Goal: Task Accomplishment & Management: Manage account settings

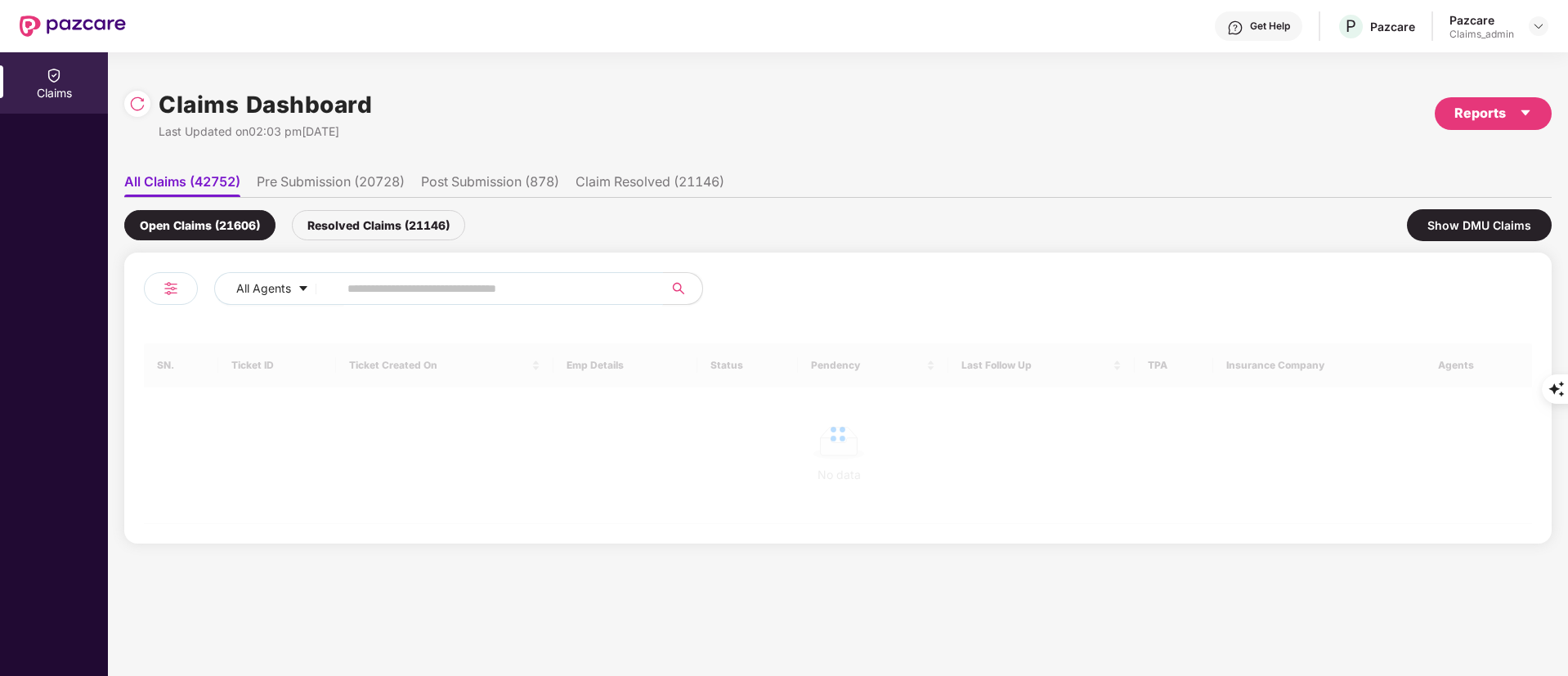
click at [416, 289] on input "text" at bounding box center [495, 289] width 294 height 25
paste input "******"
type input "******"
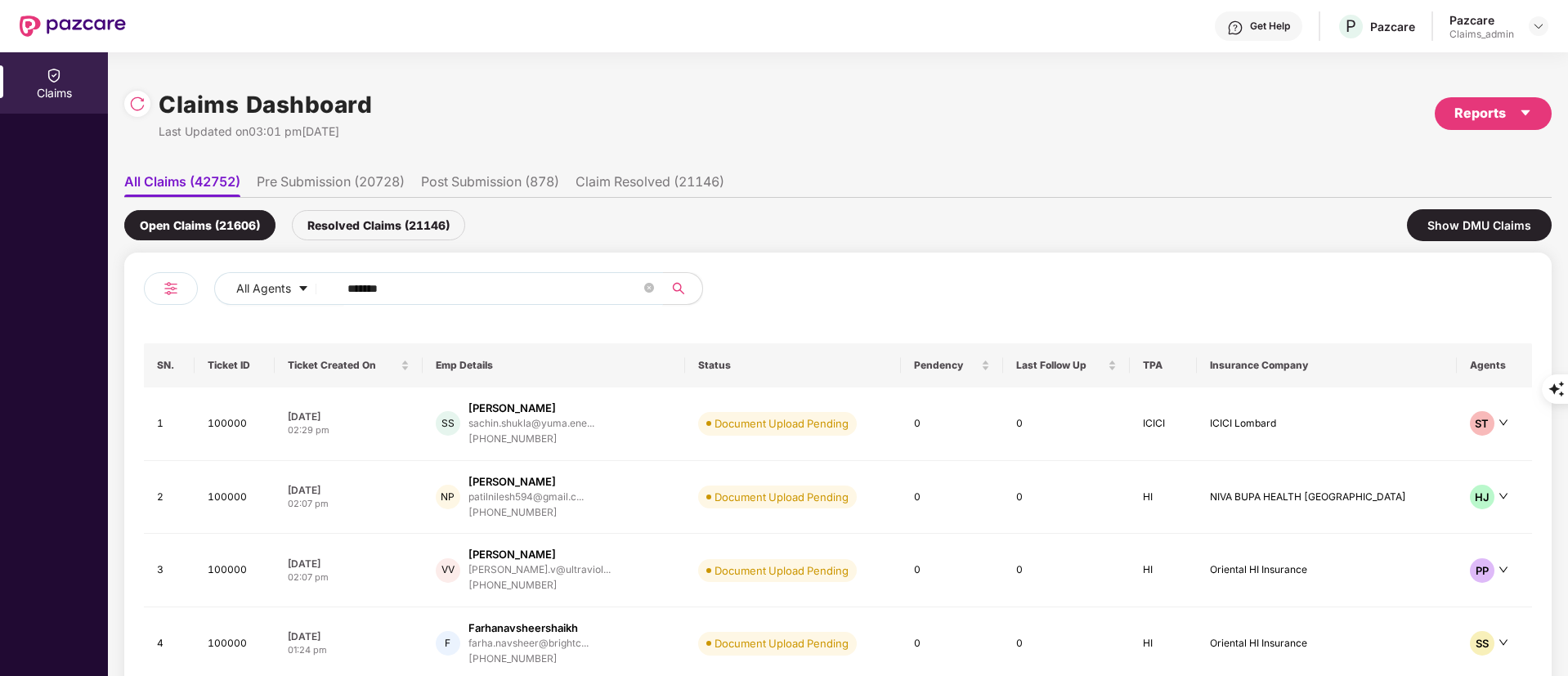
drag, startPoint x: 539, startPoint y: 274, endPoint x: 603, endPoint y: 274, distance: 64.0
click at [603, 274] on span "******" at bounding box center [495, 289] width 335 height 33
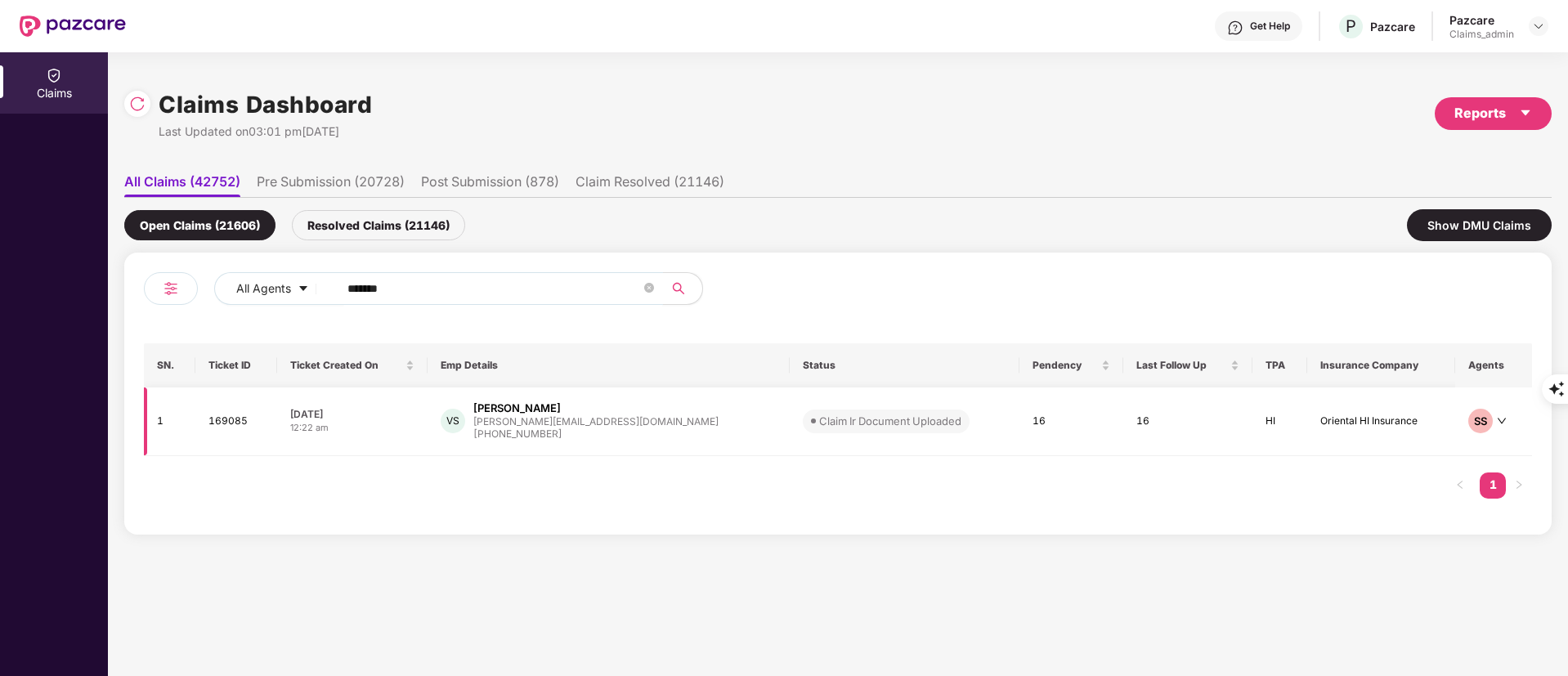
click at [561, 403] on div "[PERSON_NAME]" at bounding box center [517, 408] width 87 height 15
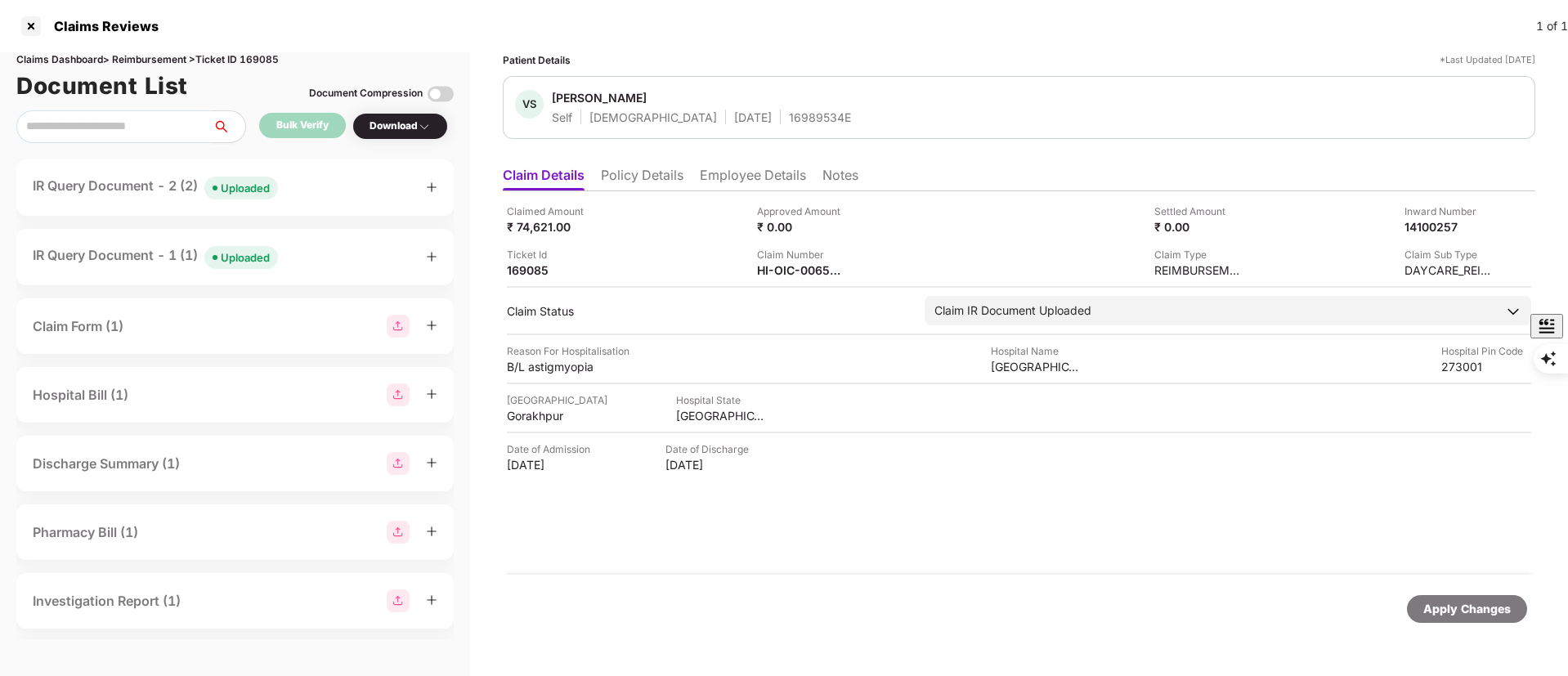
click at [107, 187] on div "IR Query Document - 2 (2) Uploaded" at bounding box center [155, 187] width 245 height 24
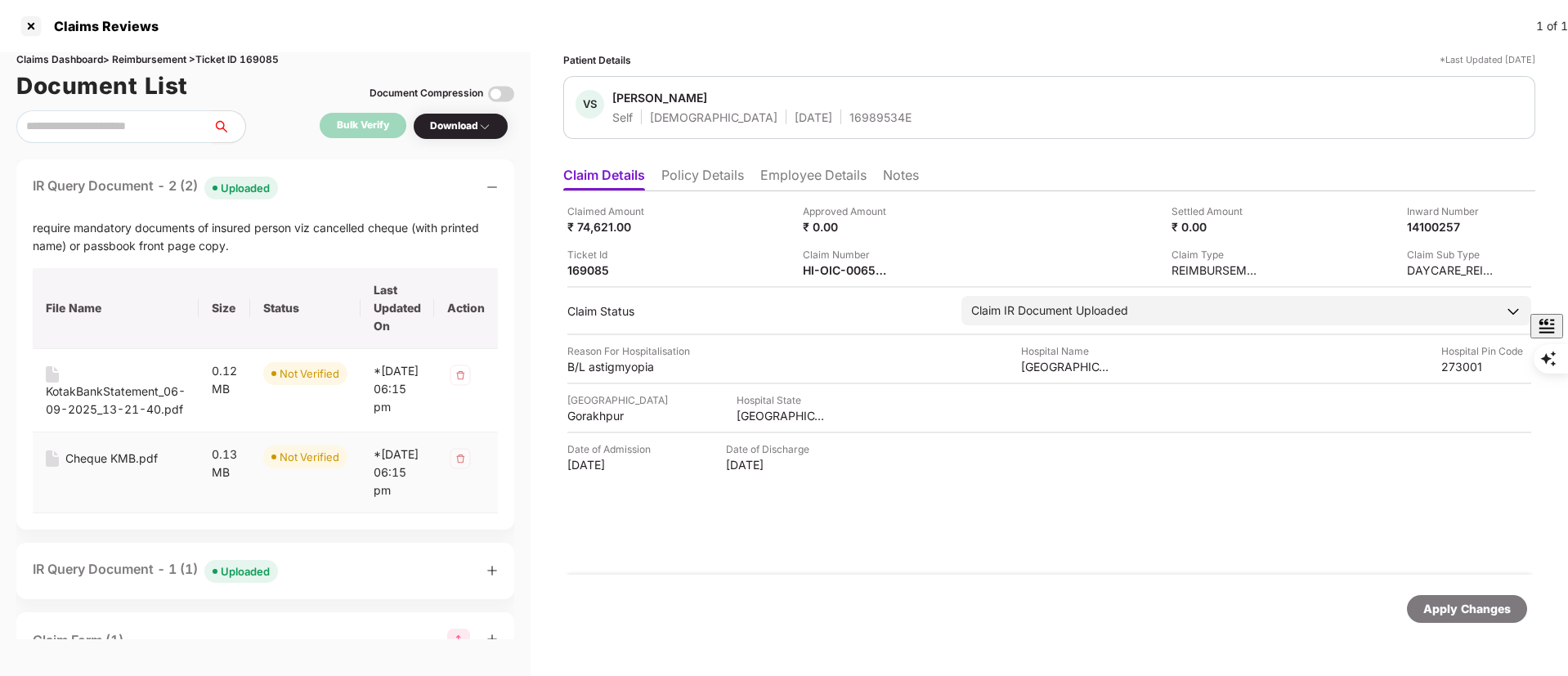
click at [118, 466] on div "Cheque KMB.pdf" at bounding box center [111, 458] width 92 height 18
click at [77, 410] on div "KotakBankStatement_06-09-2025_13-21-40.pdf" at bounding box center [116, 400] width 140 height 36
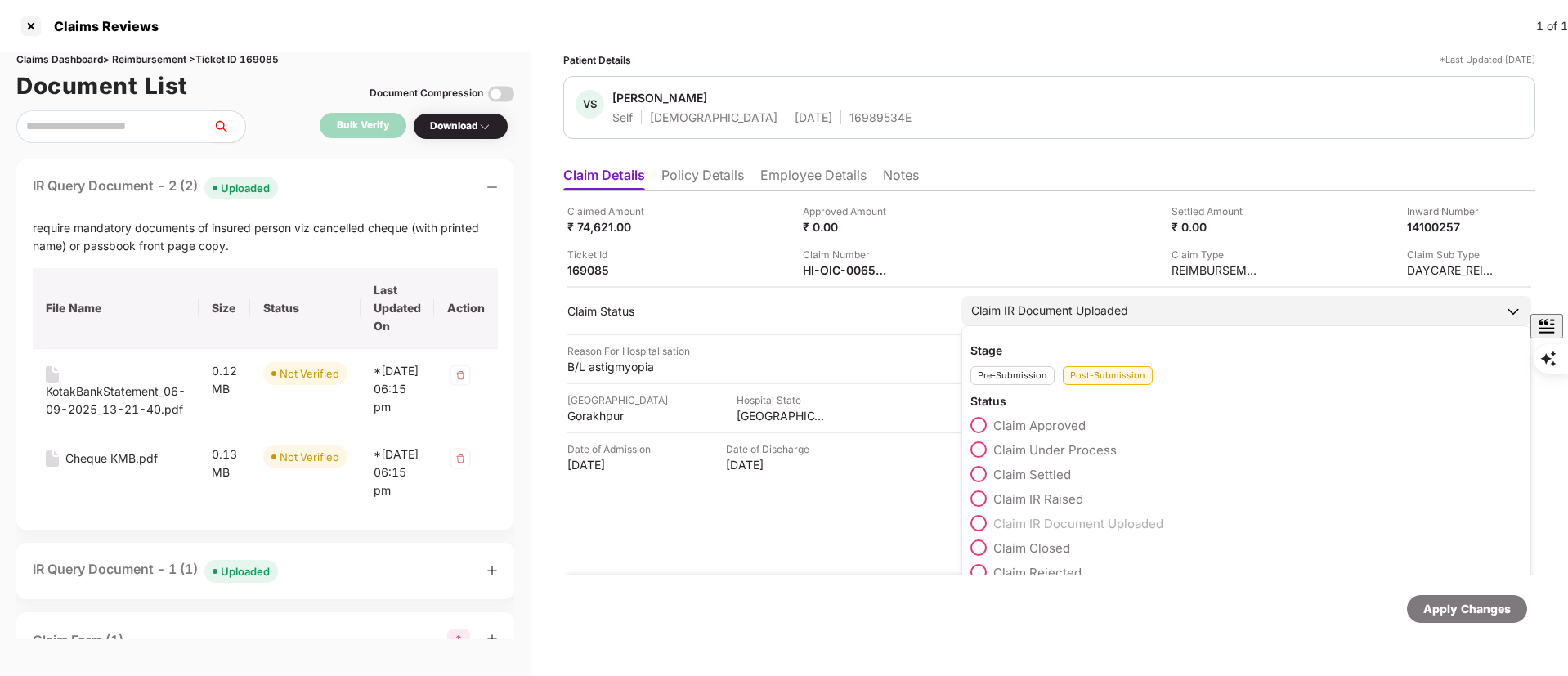
click at [1035, 447] on span "Claim Under Process" at bounding box center [1055, 450] width 124 height 15
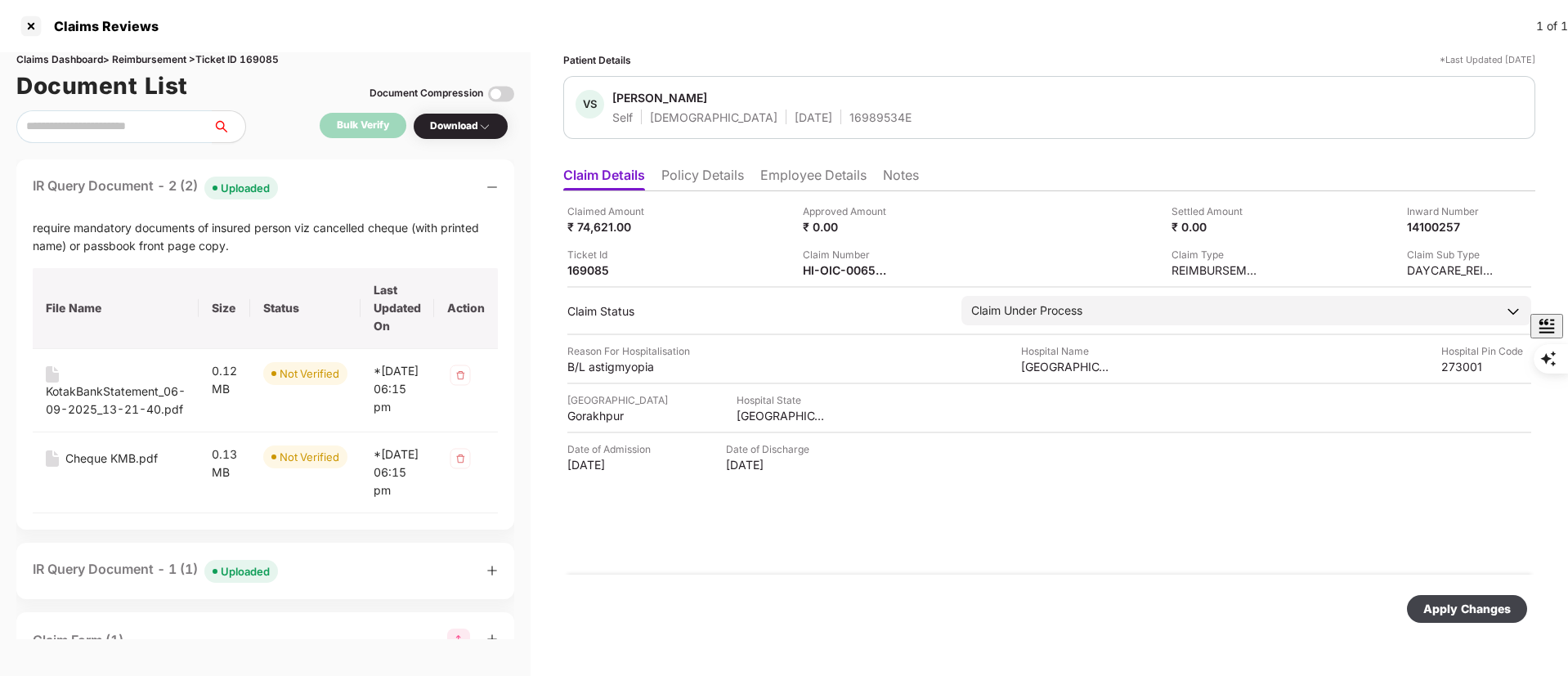
drag, startPoint x: 1477, startPoint y: 613, endPoint x: 1436, endPoint y: 599, distance: 43.3
click at [1477, 615] on div "Apply Changes" at bounding box center [1467, 609] width 87 height 18
drag, startPoint x: 36, startPoint y: 8, endPoint x: 39, endPoint y: 23, distance: 15.3
click at [38, 17] on div "Claims Reviews 1 of 1" at bounding box center [784, 26] width 1568 height 53
click at [41, 31] on div at bounding box center [31, 26] width 26 height 26
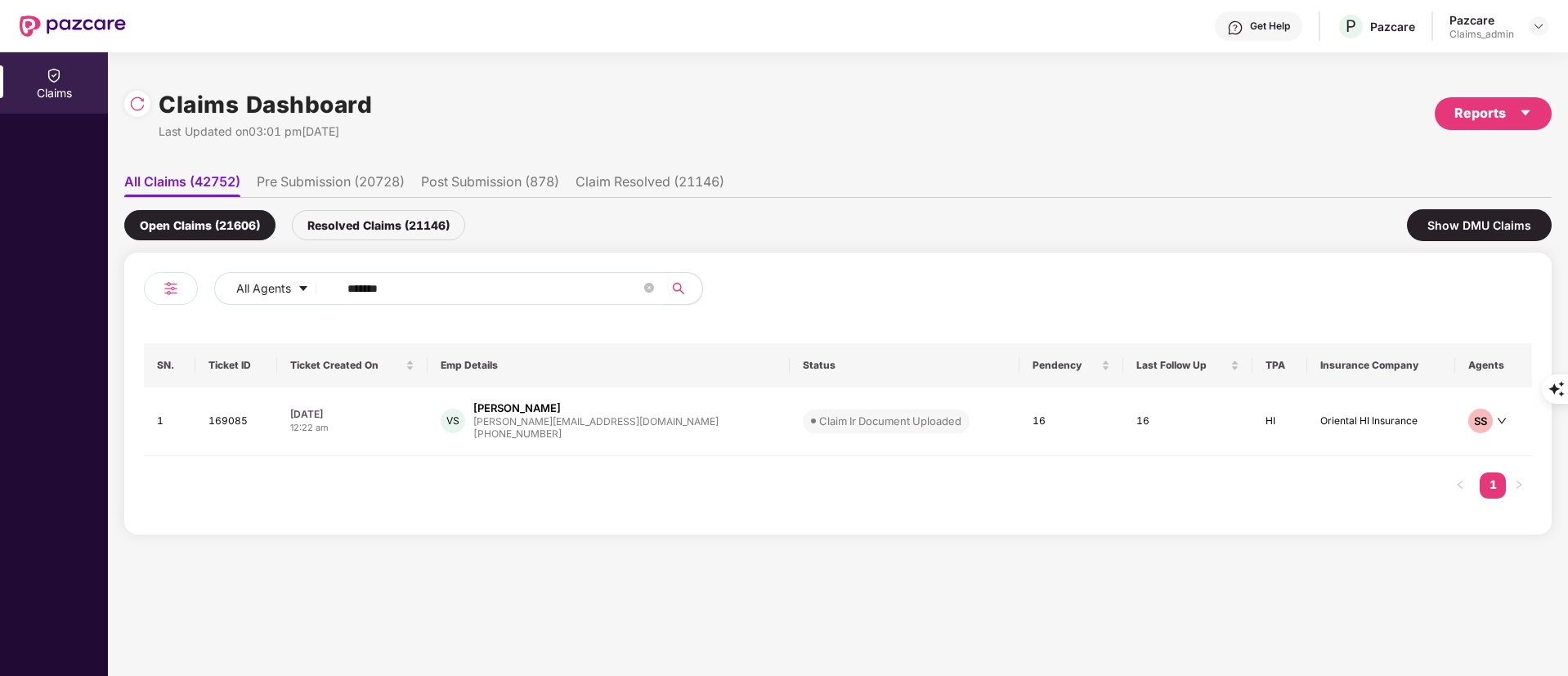
drag, startPoint x: 421, startPoint y: 284, endPoint x: 165, endPoint y: 309, distance: 257.2
click at [165, 309] on div "All Agents ******" at bounding box center [491, 296] width 694 height 46
paste input "text"
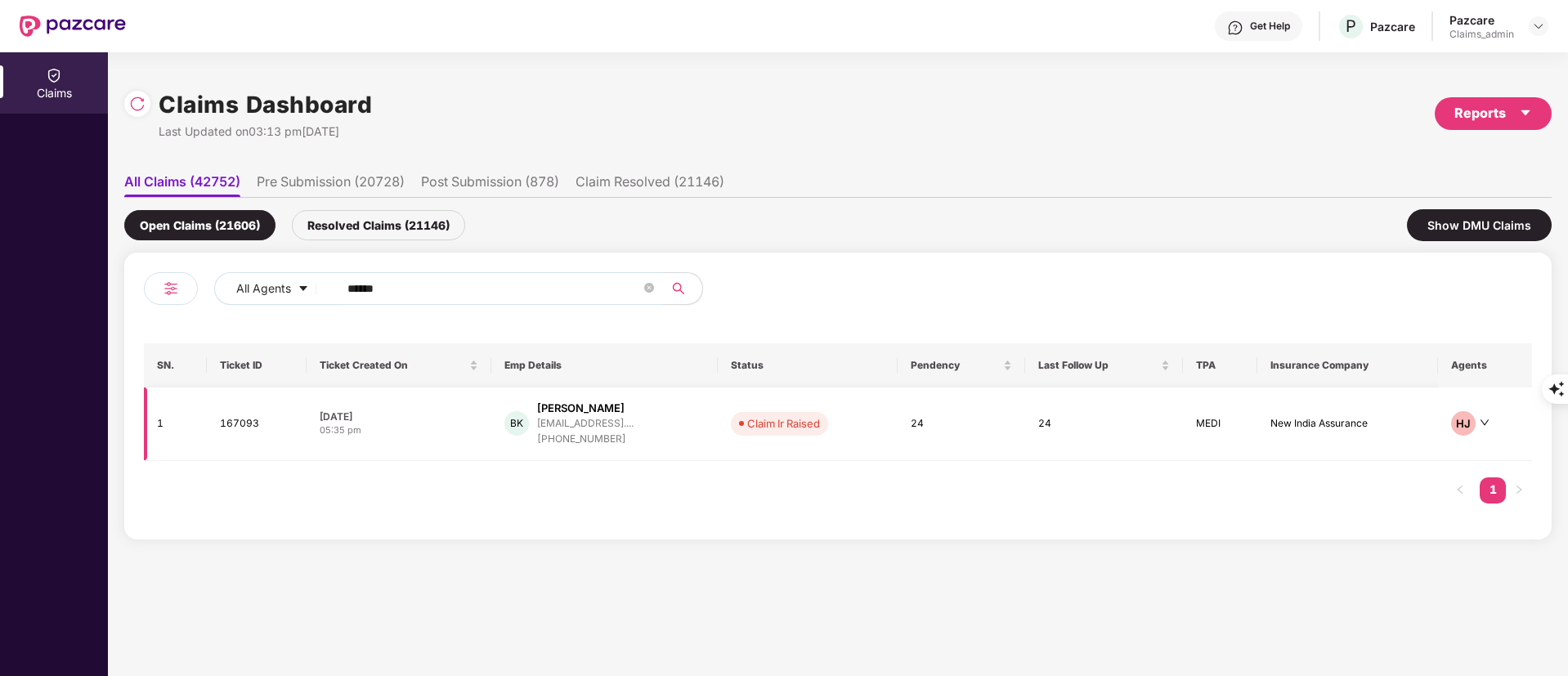
type input "******"
click at [576, 423] on div "[EMAIL_ADDRESS]...." at bounding box center [585, 422] width 96 height 11
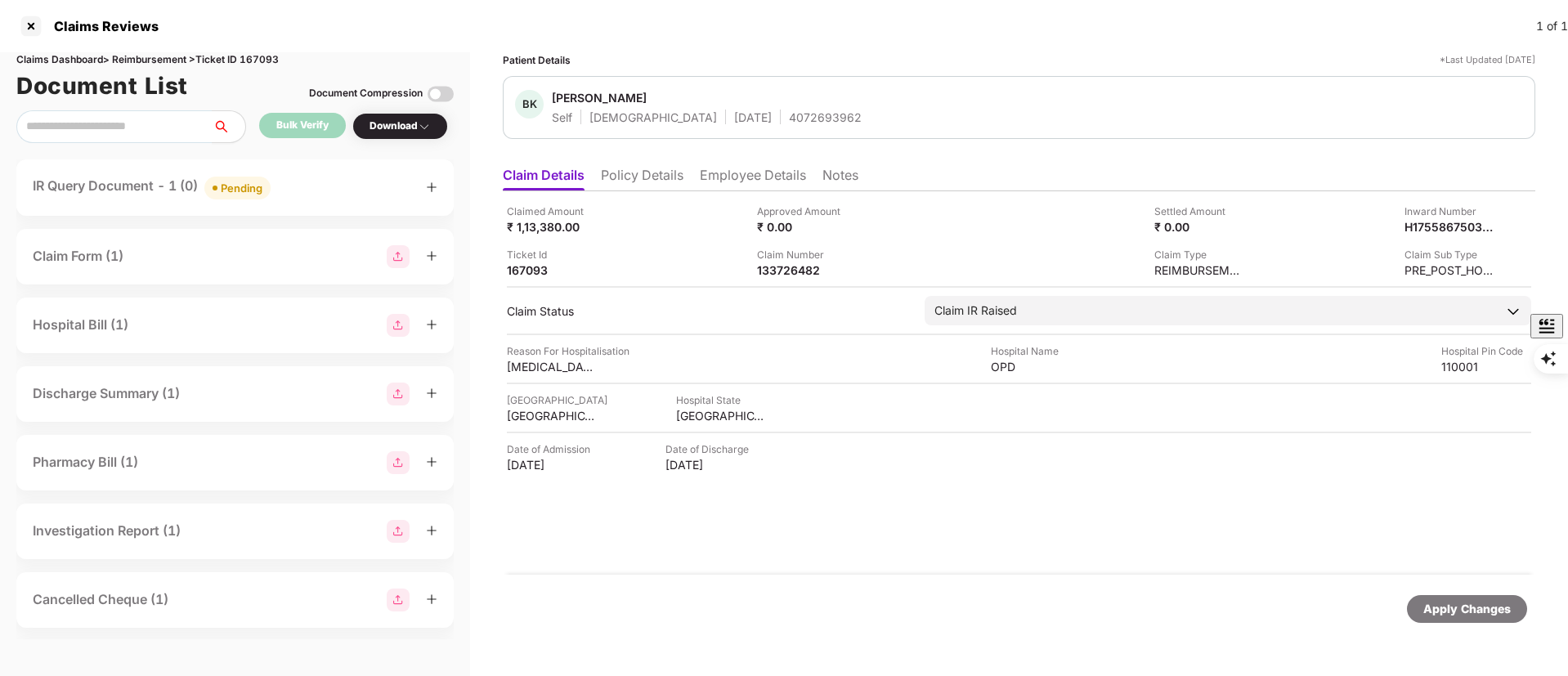
click at [267, 223] on div "IR Query Document - 1 (0) Pending Claim Form (1) Hospital Bill (1) Discharge Su…" at bounding box center [235, 399] width 438 height 480
click at [278, 206] on div "IR Query Document - 1 (0) Pending" at bounding box center [235, 187] width 438 height 57
click at [298, 195] on div "IR Query Document - 1 (0) Pending" at bounding box center [235, 187] width 405 height 24
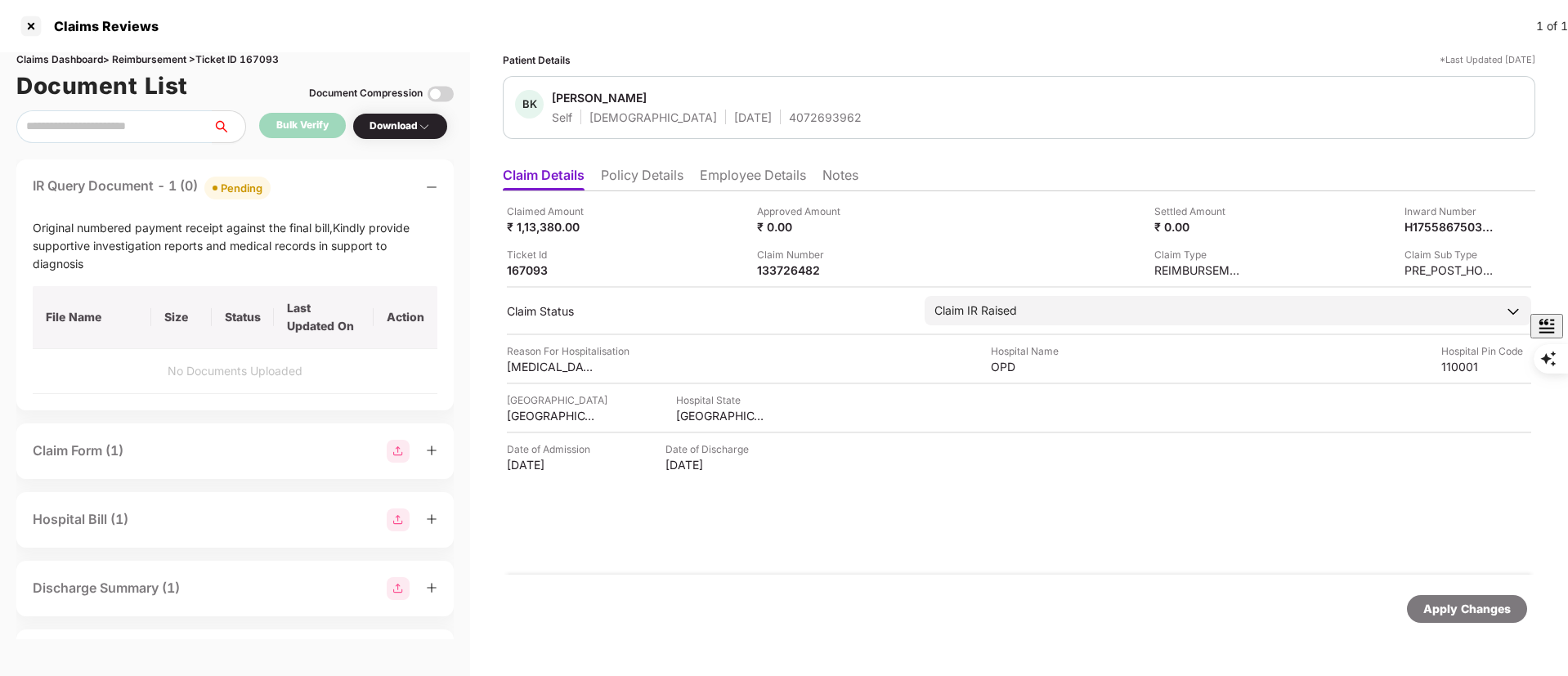
click at [737, 173] on li "Employee Details" at bounding box center [753, 179] width 107 height 24
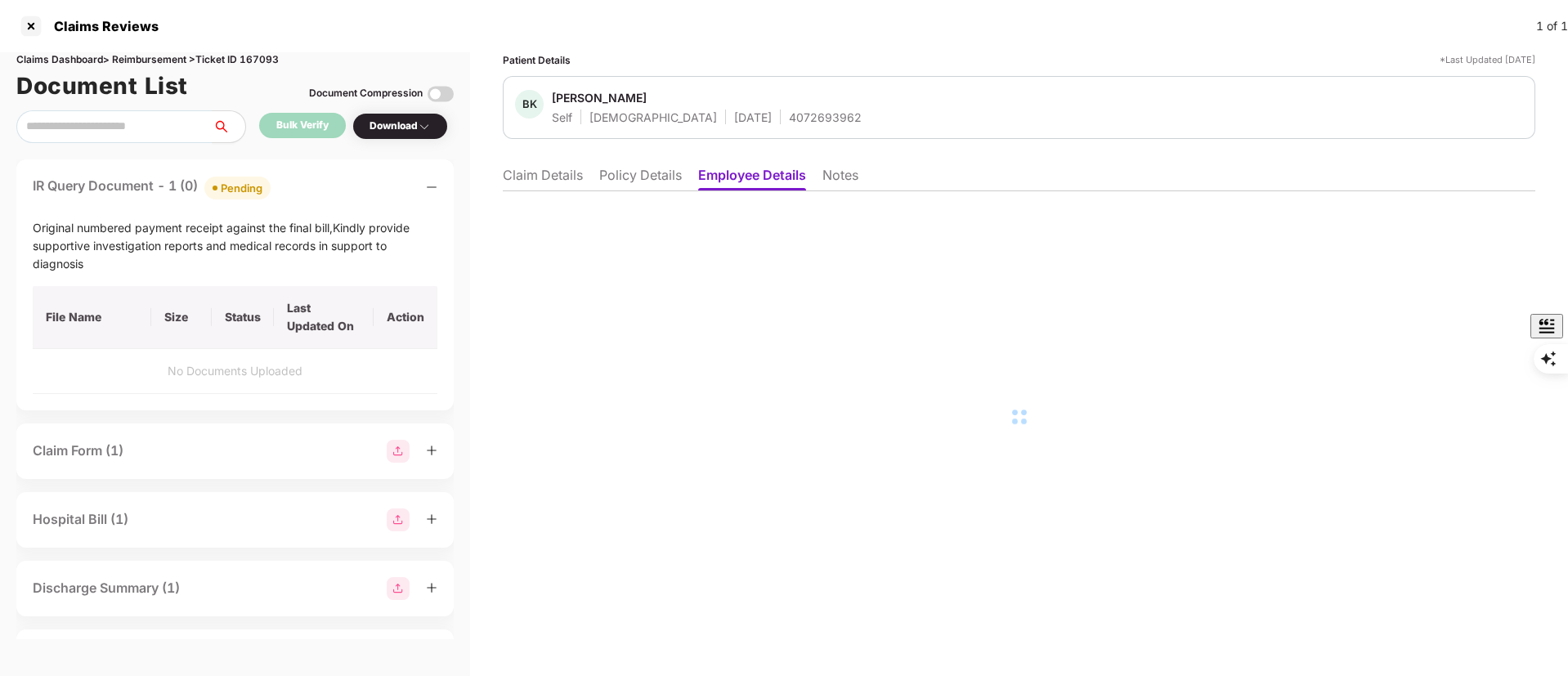
click at [553, 176] on li "Claim Details" at bounding box center [543, 179] width 80 height 24
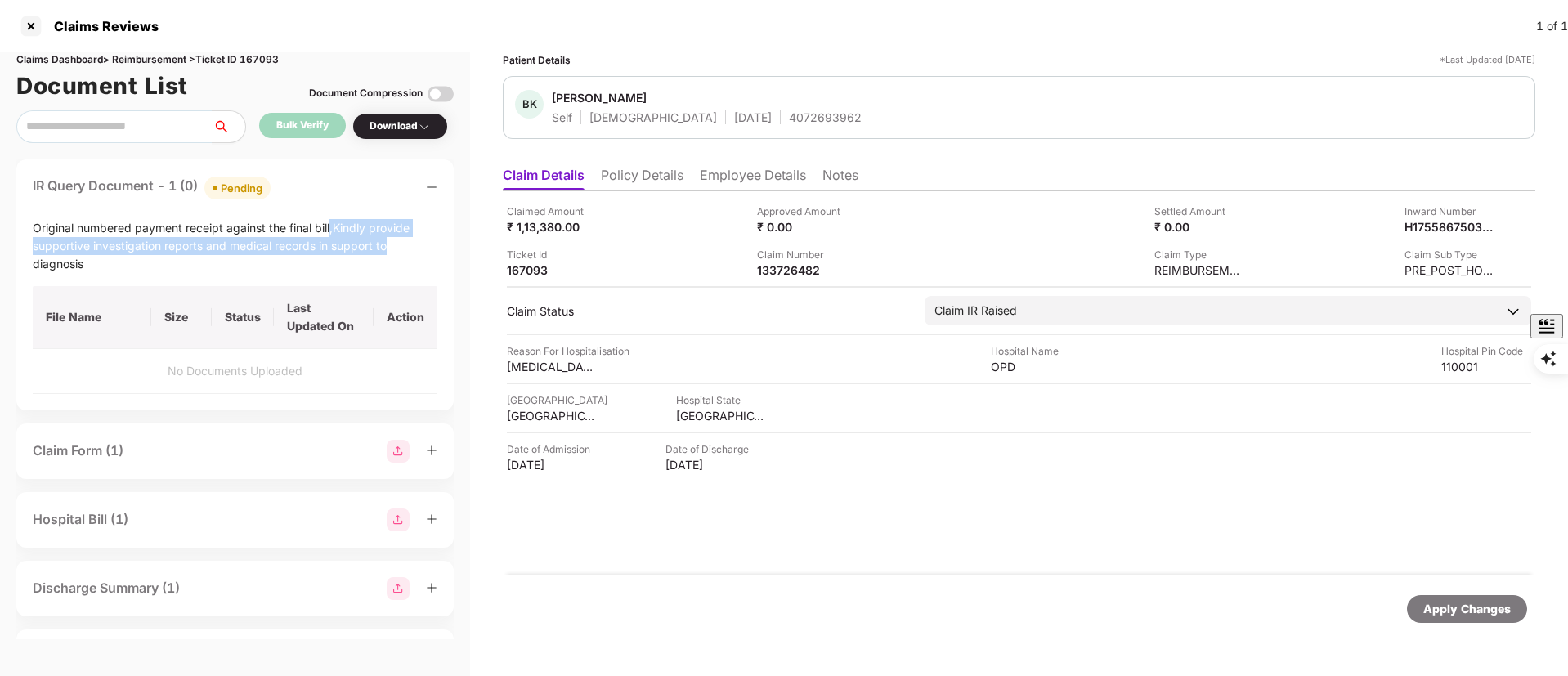
drag, startPoint x: 330, startPoint y: 229, endPoint x: 394, endPoint y: 251, distance: 67.7
click at [394, 251] on div "Original numbered payment receipt against the final bill,Kindly provide support…" at bounding box center [235, 246] width 405 height 54
click at [347, 272] on div "Original numbered payment receipt against the final bill,Kindly provide support…" at bounding box center [235, 246] width 405 height 54
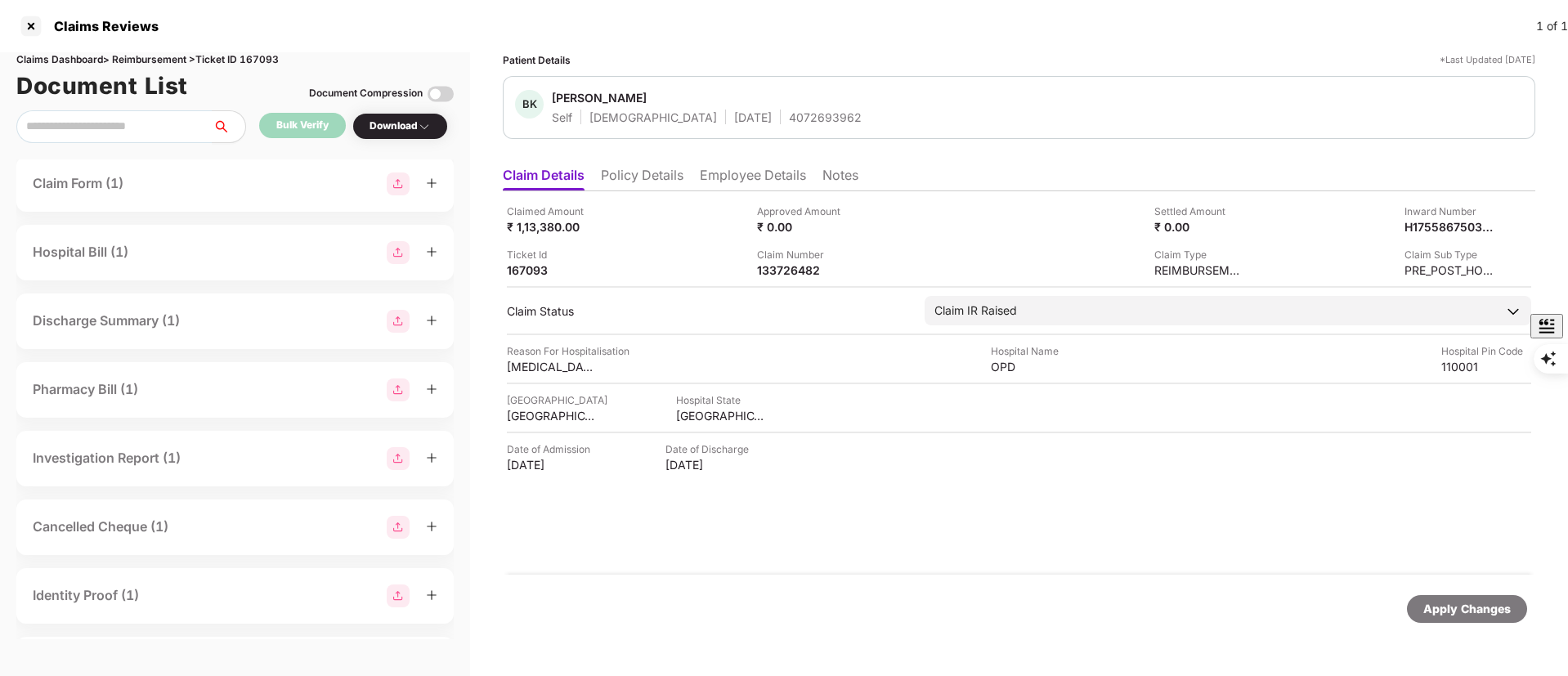
scroll to position [540, 0]
click at [152, 410] on div "Payment Receipt (1)" at bounding box center [235, 393] width 438 height 56
click at [148, 399] on div "Payment Receipt (1)" at bounding box center [95, 392] width 126 height 20
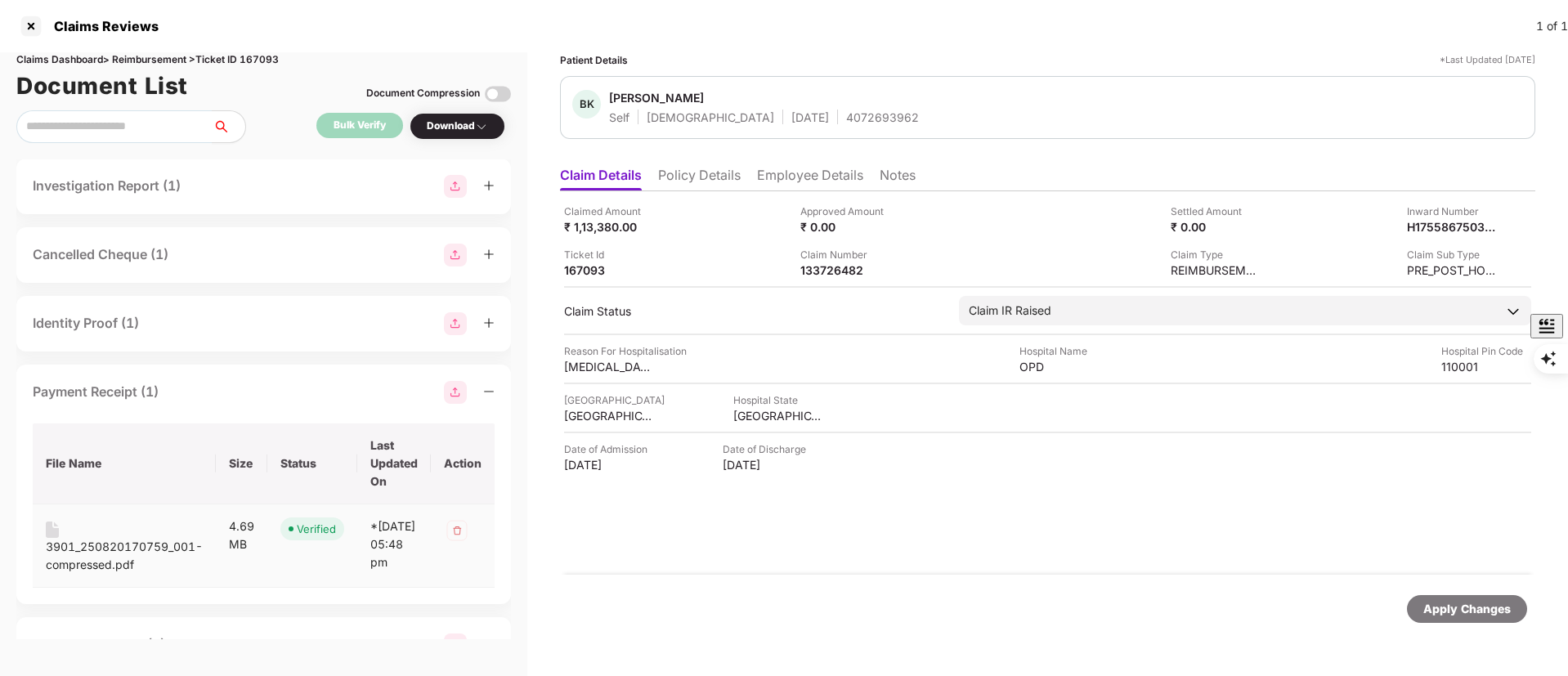
click at [107, 559] on div "3901_250820170759_001-compressed.pdf" at bounding box center [125, 555] width 157 height 36
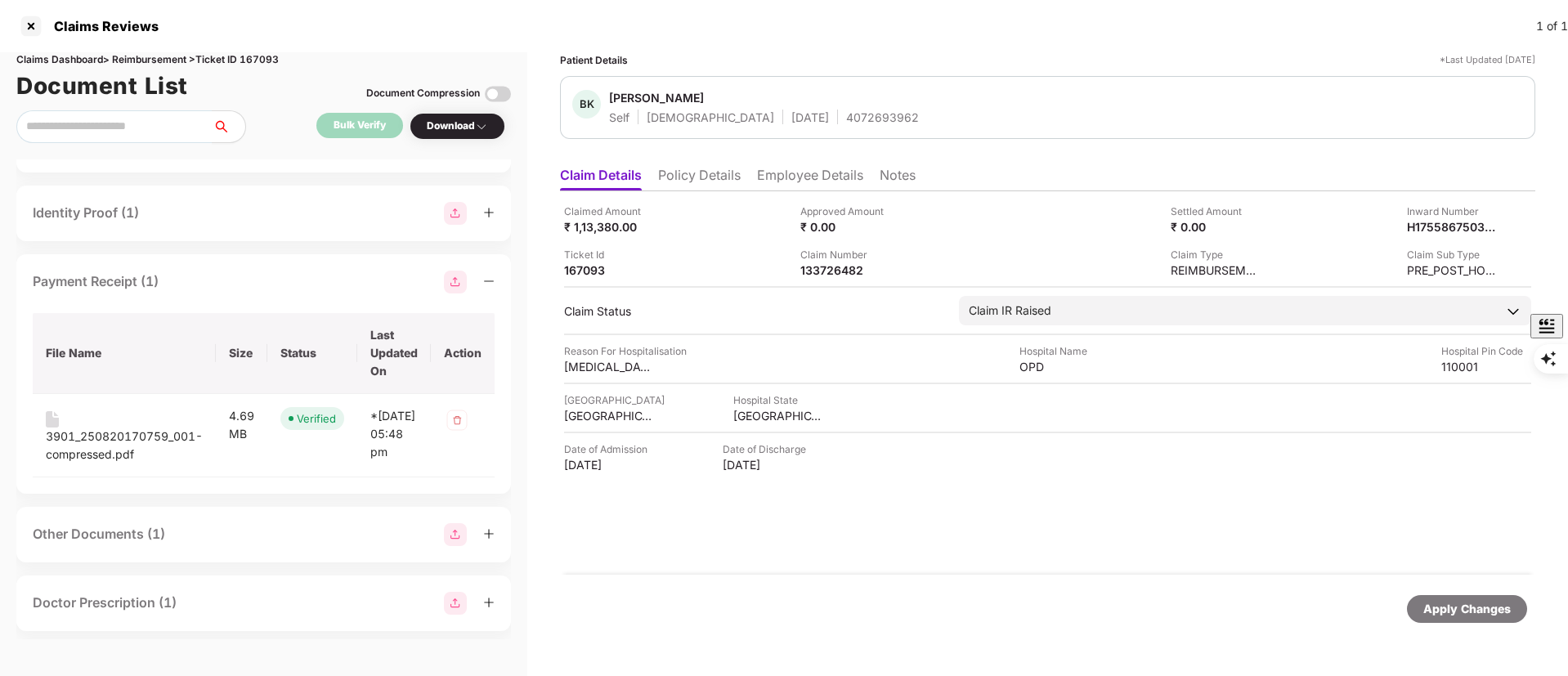
scroll to position [598, 0]
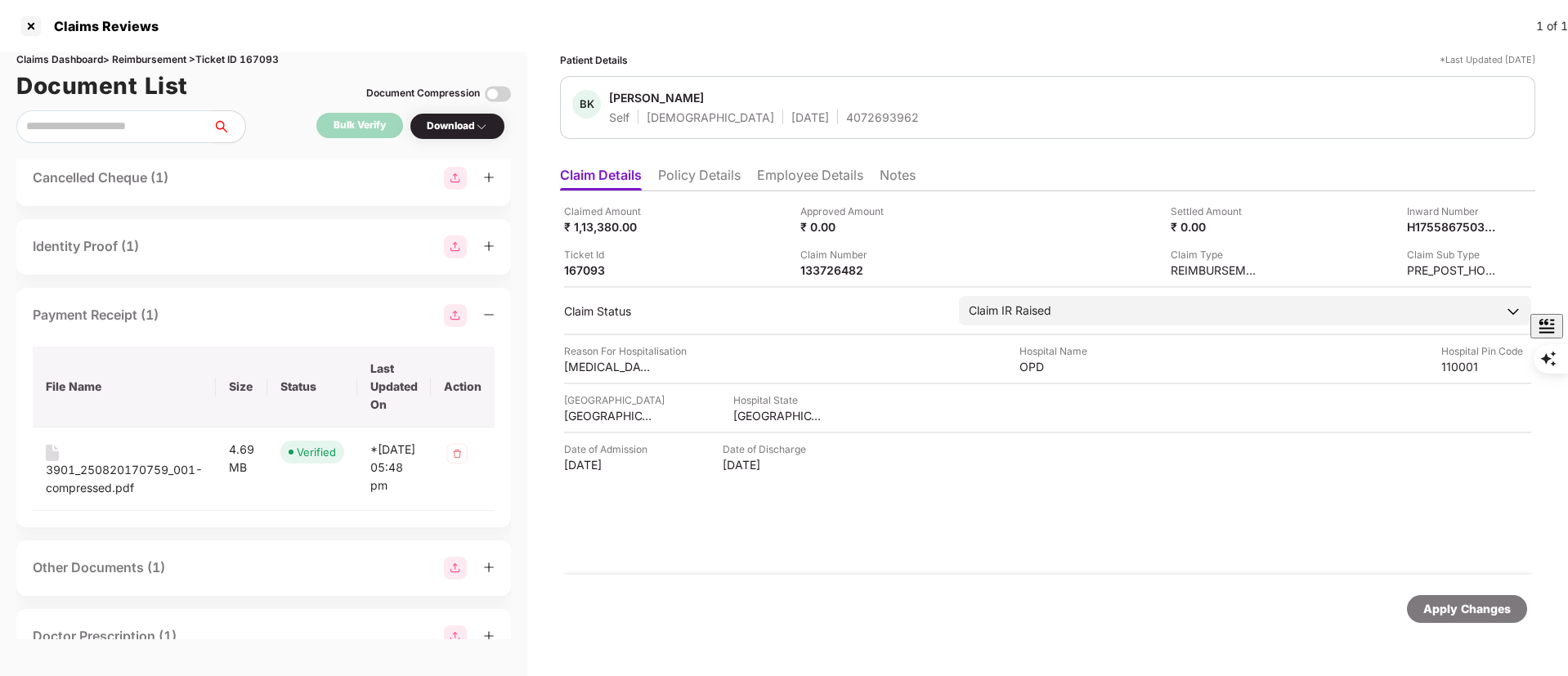
click at [490, 325] on div at bounding box center [469, 316] width 51 height 23
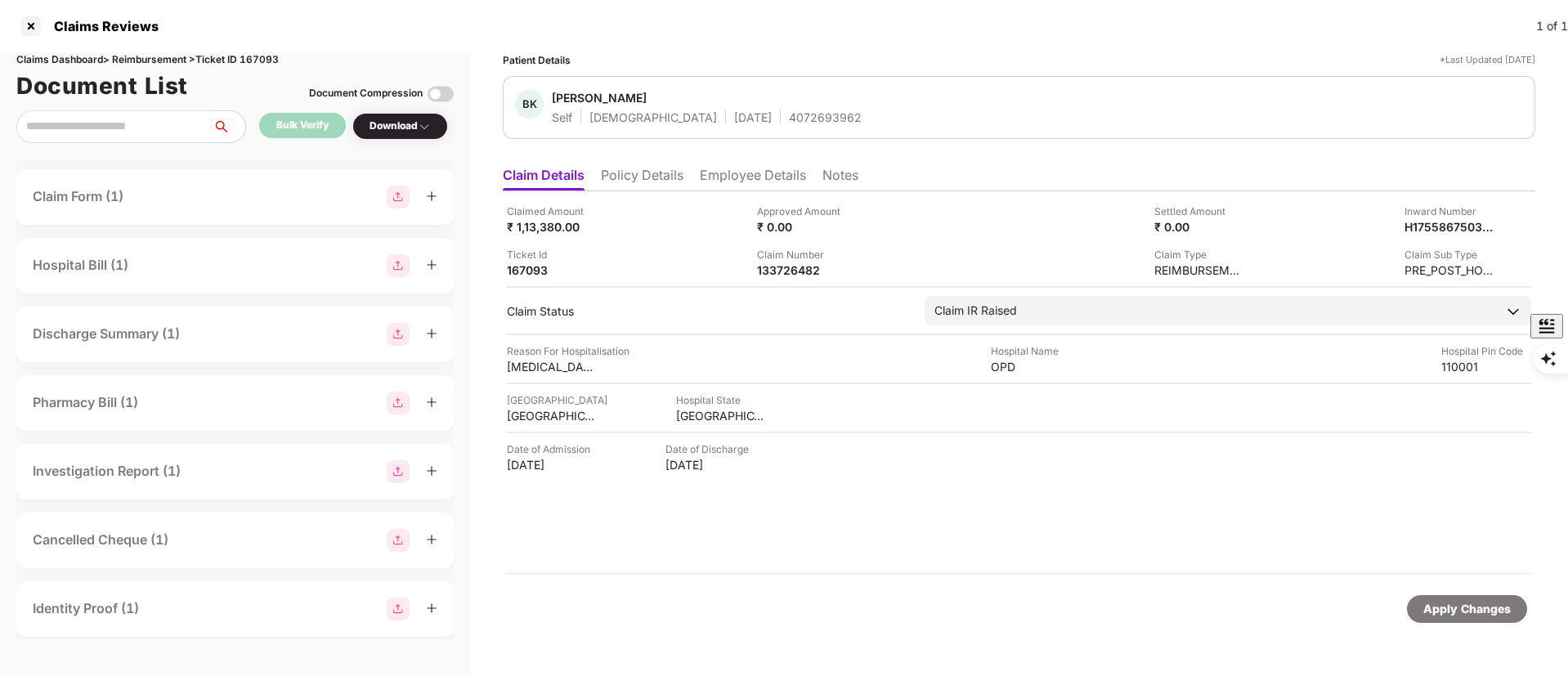
scroll to position [0, 0]
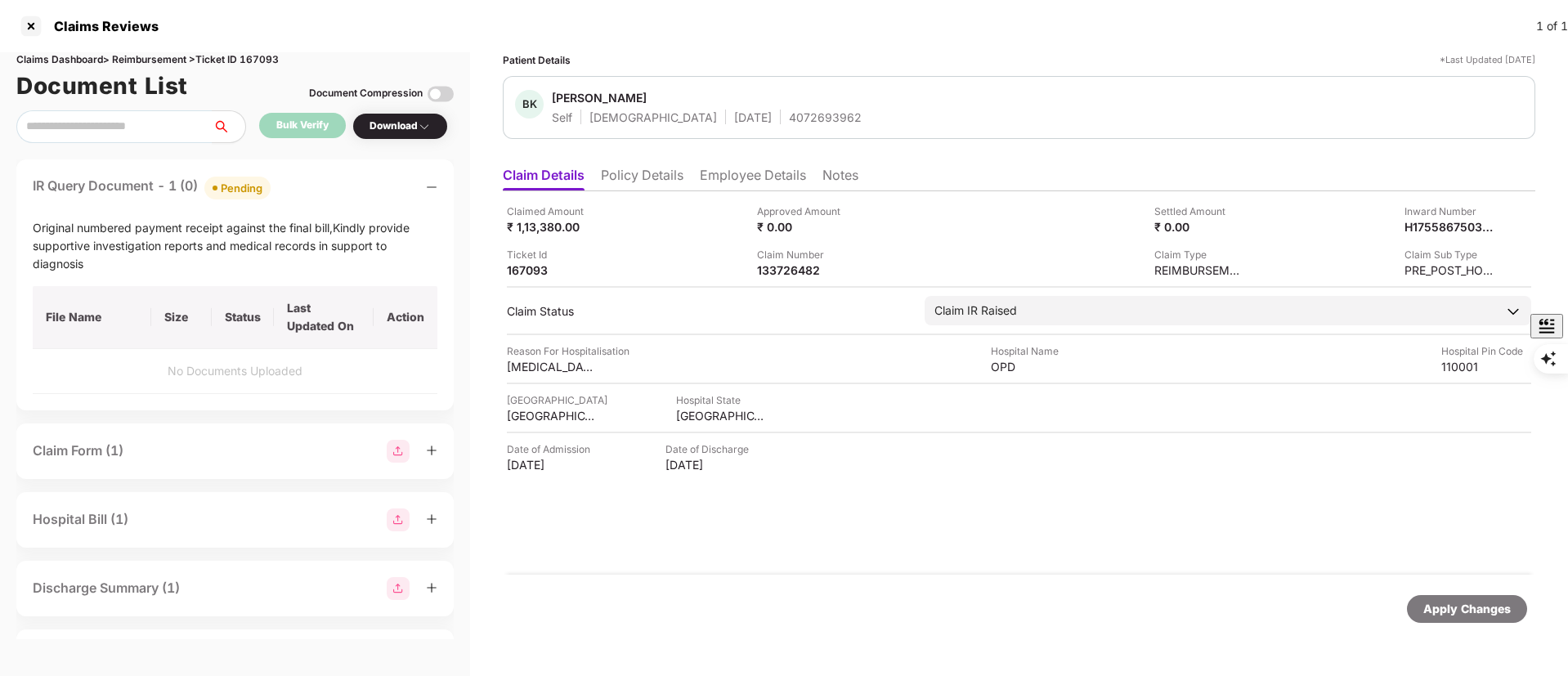
click at [423, 193] on div "IR Query Document - 1 (0) Pending" at bounding box center [235, 187] width 405 height 24
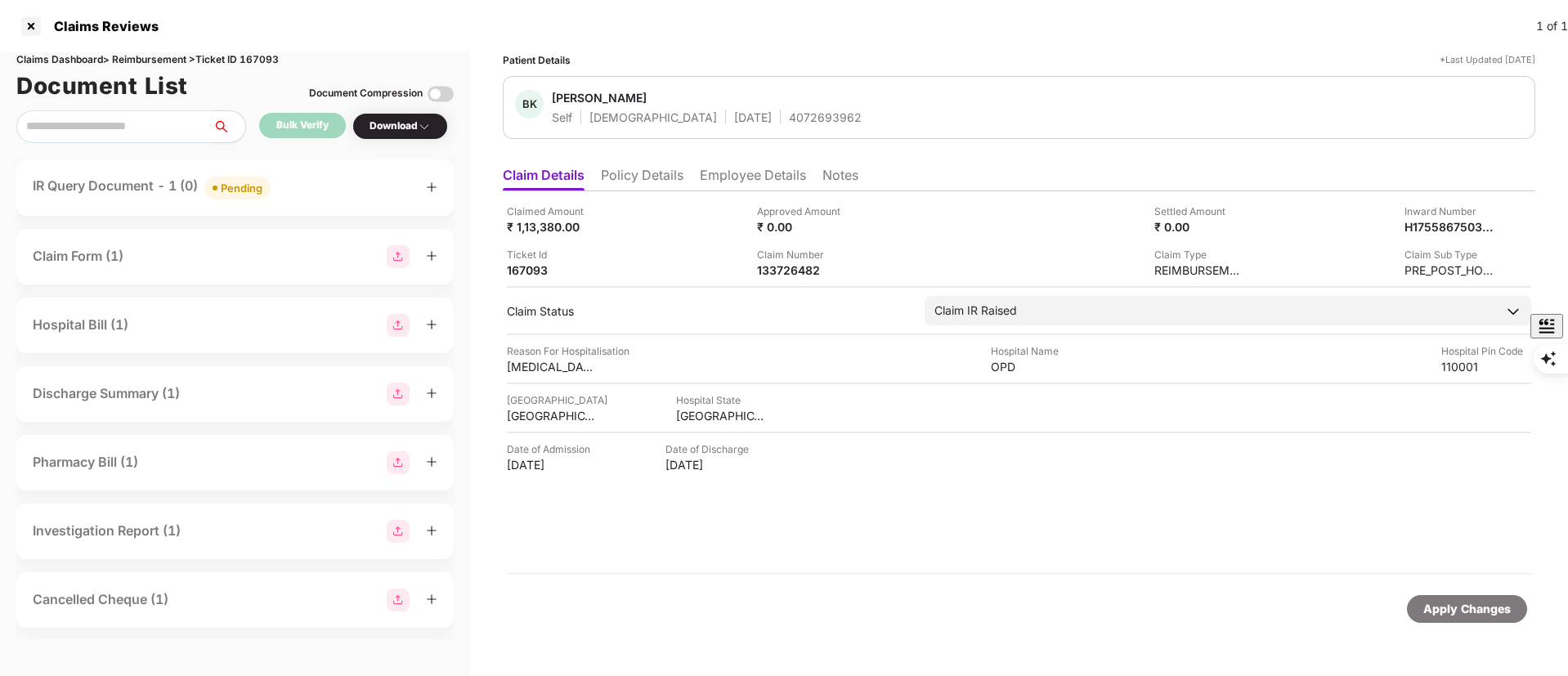
scroll to position [345, 0]
